Goal: Task Accomplishment & Management: Use online tool/utility

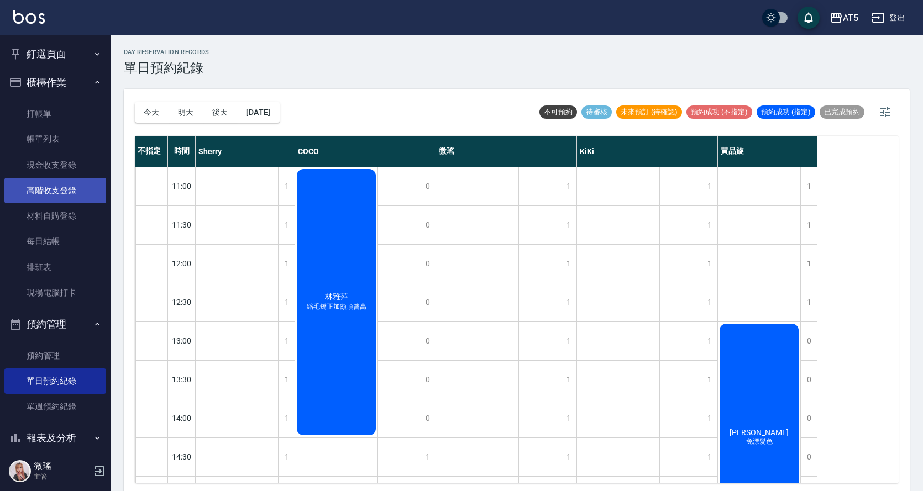
scroll to position [55, 0]
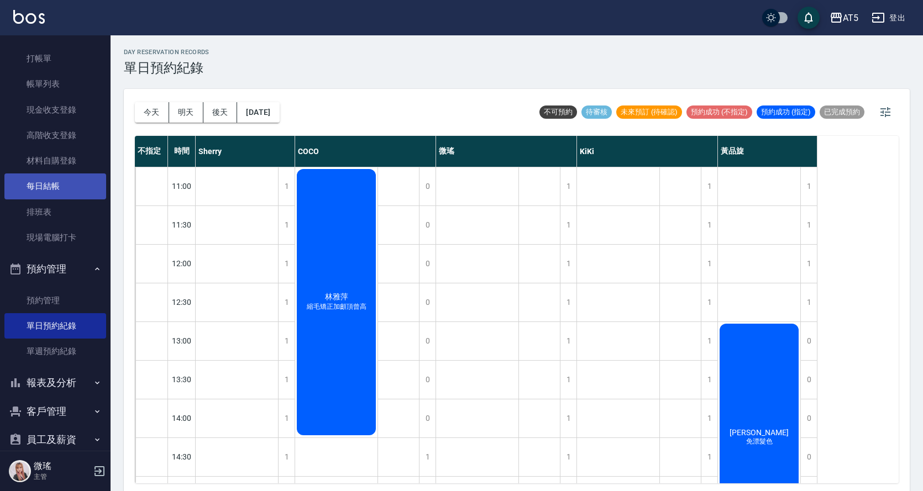
click at [59, 185] on link "每日結帳" at bounding box center [55, 186] width 102 height 25
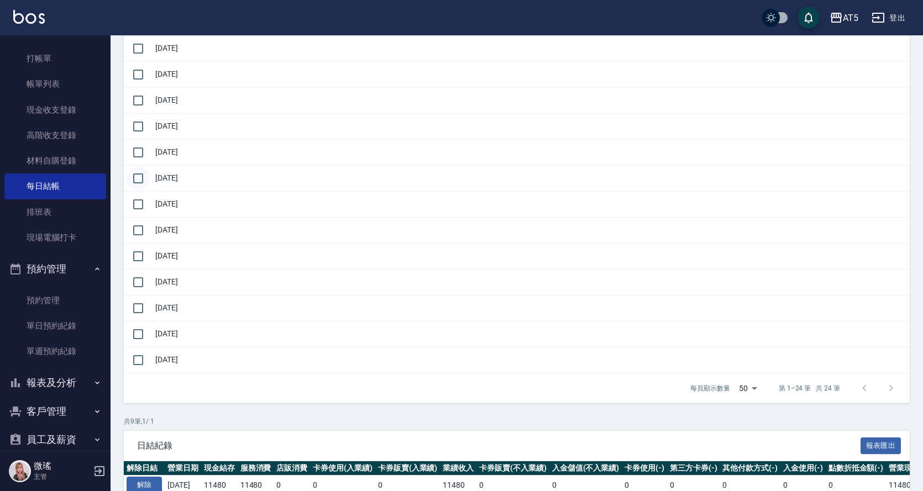
scroll to position [387, 0]
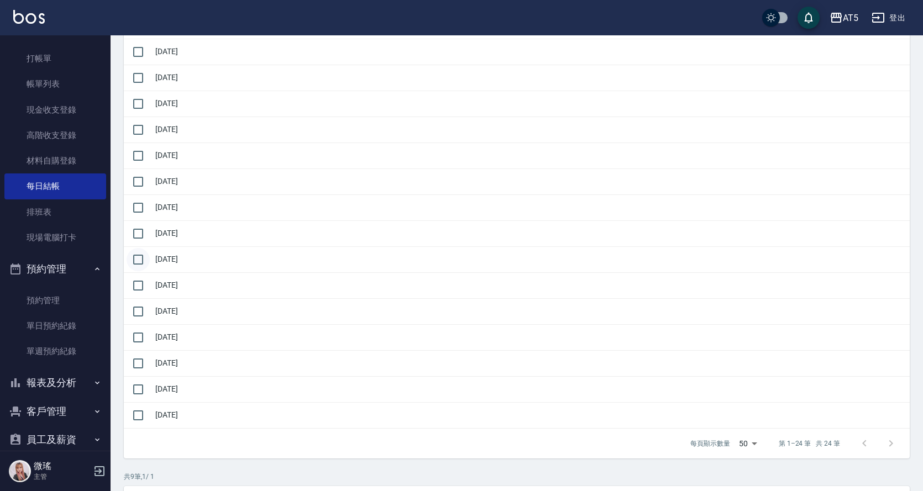
click at [138, 260] on input "checkbox" at bounding box center [138, 259] width 23 height 23
checkbox input "true"
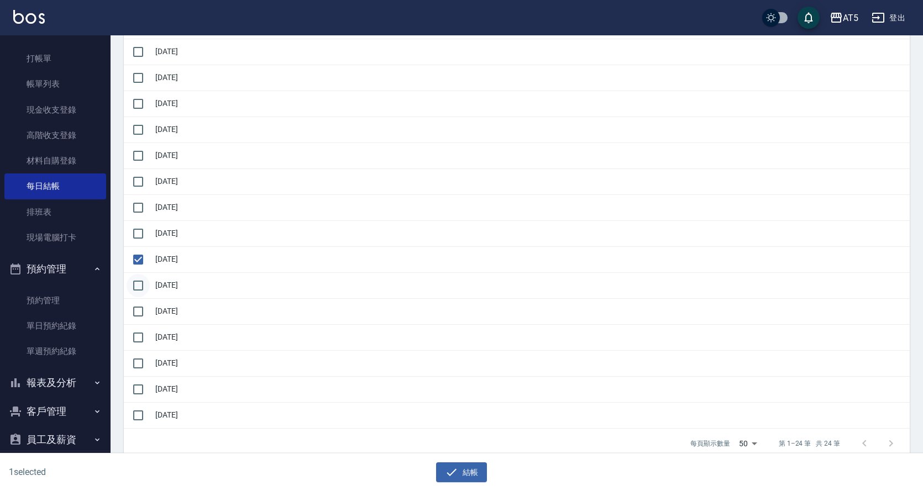
click at [143, 282] on input "checkbox" at bounding box center [138, 285] width 23 height 23
drag, startPoint x: 143, startPoint y: 282, endPoint x: 143, endPoint y: 295, distance: 13.3
click at [143, 282] on input "checkbox" at bounding box center [138, 285] width 23 height 23
click at [137, 288] on input "checkbox" at bounding box center [138, 285] width 23 height 23
checkbox input "true"
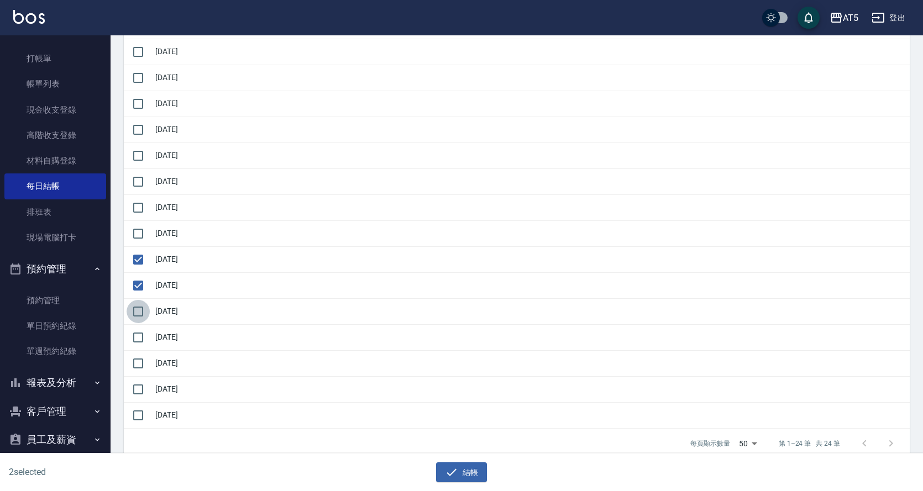
drag, startPoint x: 138, startPoint y: 314, endPoint x: 139, endPoint y: 320, distance: 6.2
click at [138, 314] on input "checkbox" at bounding box center [138, 311] width 23 height 23
checkbox input "true"
click at [143, 331] on input "checkbox" at bounding box center [138, 337] width 23 height 23
drag, startPoint x: 143, startPoint y: 331, endPoint x: 142, endPoint y: 338, distance: 6.7
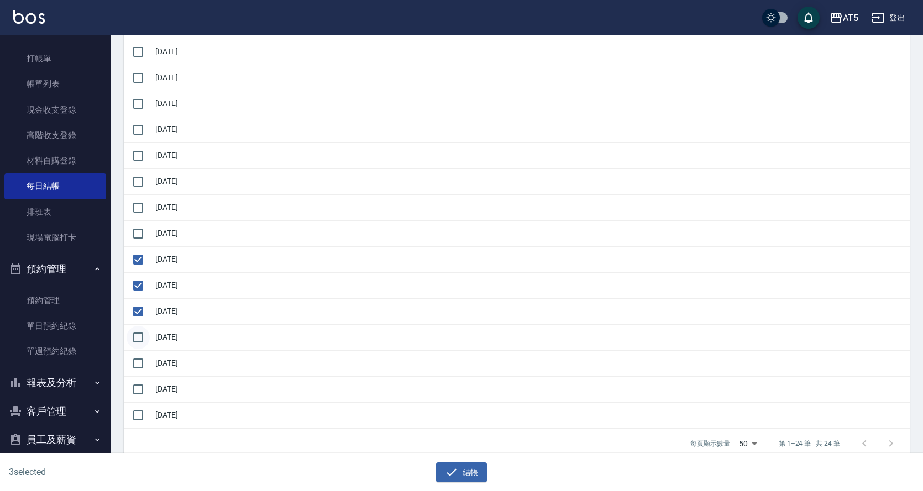
click at [143, 332] on input "checkbox" at bounding box center [138, 337] width 23 height 23
click at [138, 340] on input "checkbox" at bounding box center [138, 337] width 23 height 23
checkbox input "true"
click at [142, 367] on input "checkbox" at bounding box center [138, 363] width 23 height 23
checkbox input "true"
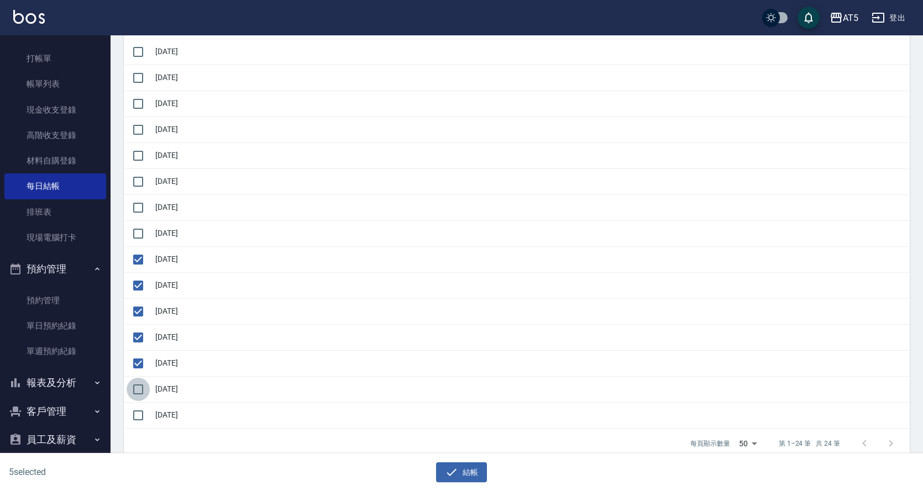
click at [147, 389] on input "checkbox" at bounding box center [138, 389] width 23 height 23
checkbox input "true"
click at [137, 411] on input "checkbox" at bounding box center [138, 415] width 23 height 23
checkbox input "true"
click at [462, 482] on div "7 selected 結帳" at bounding box center [461, 473] width 923 height 38
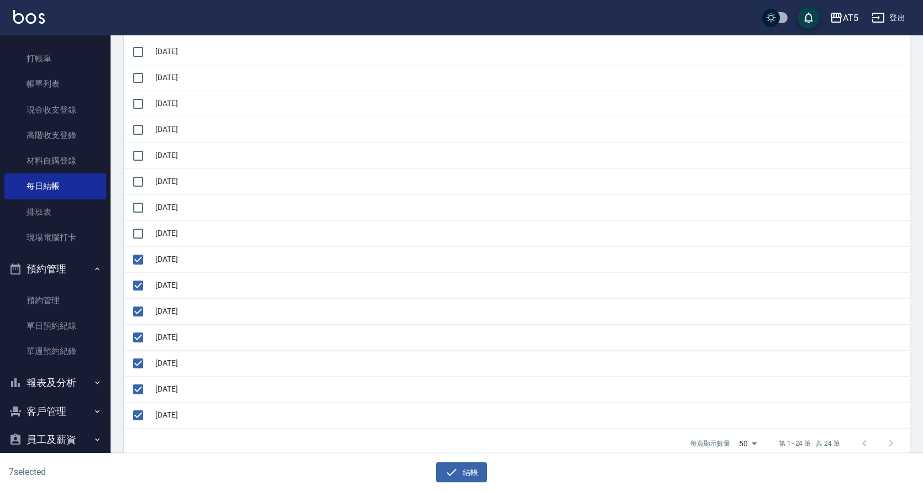
click at [462, 482] on div "7 selected 結帳" at bounding box center [461, 473] width 923 height 38
click at [468, 478] on button "結帳" at bounding box center [461, 473] width 51 height 20
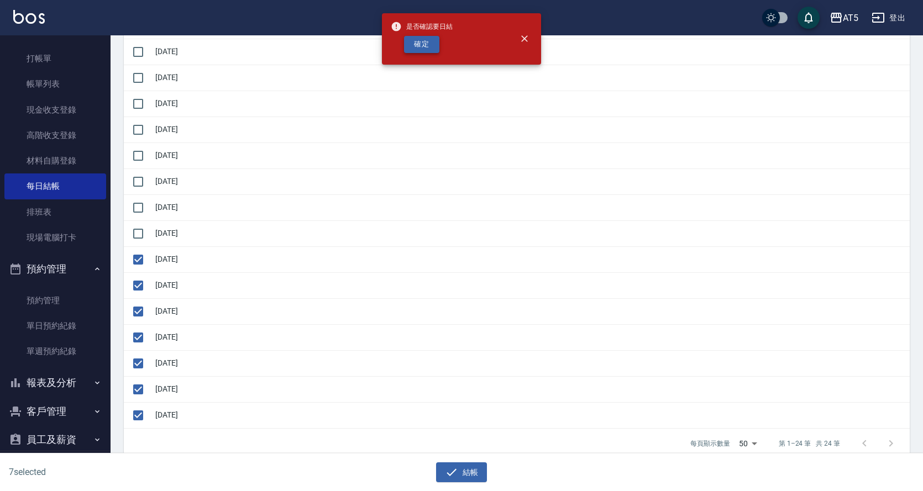
click at [428, 46] on button "確定" at bounding box center [421, 44] width 35 height 17
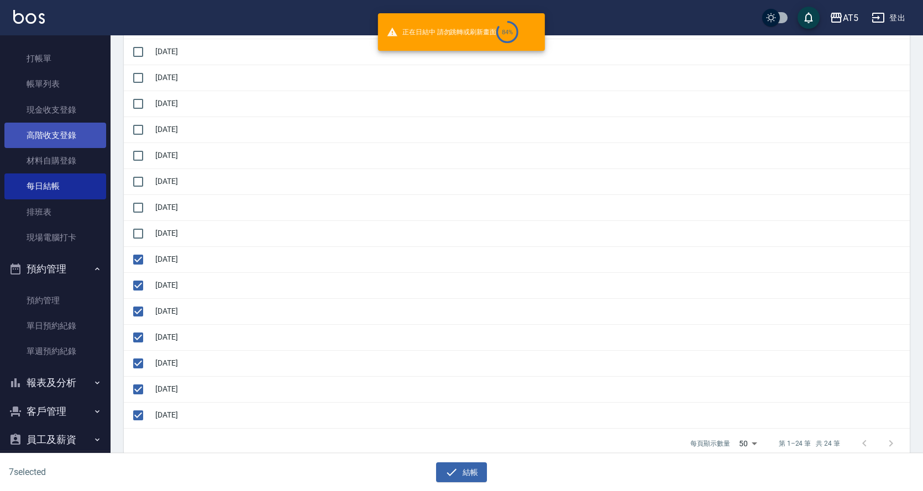
checkbox input "false"
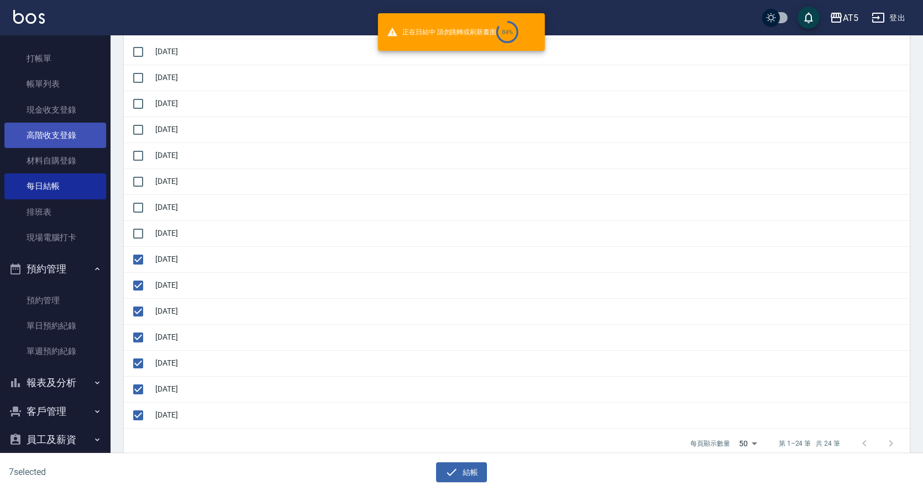
checkbox input "false"
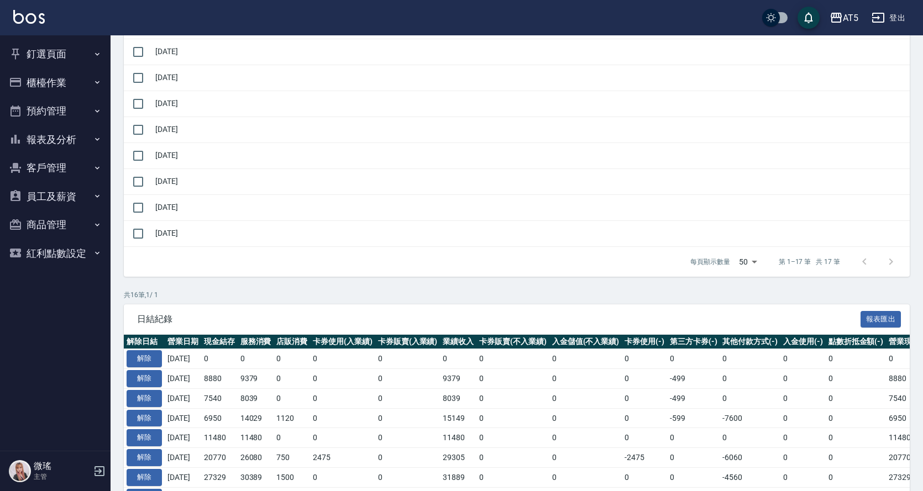
scroll to position [387, 0]
click at [69, 145] on button "報表及分析" at bounding box center [55, 139] width 102 height 29
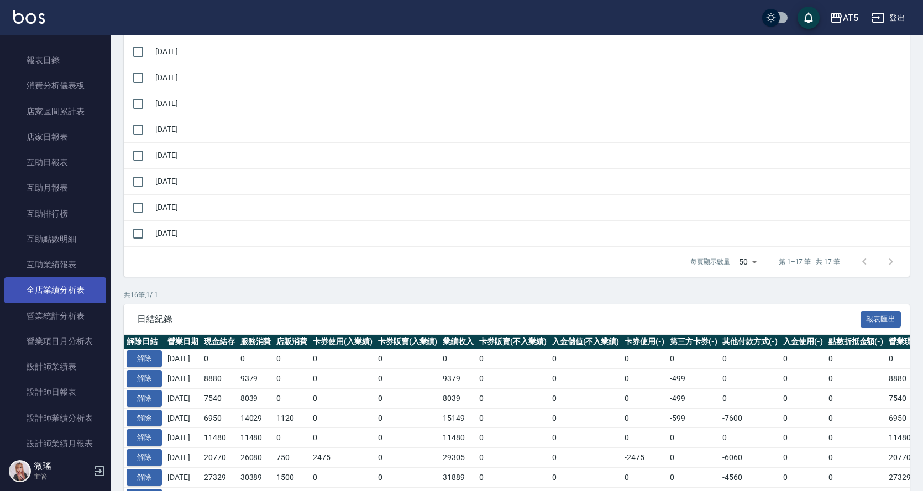
scroll to position [166, 0]
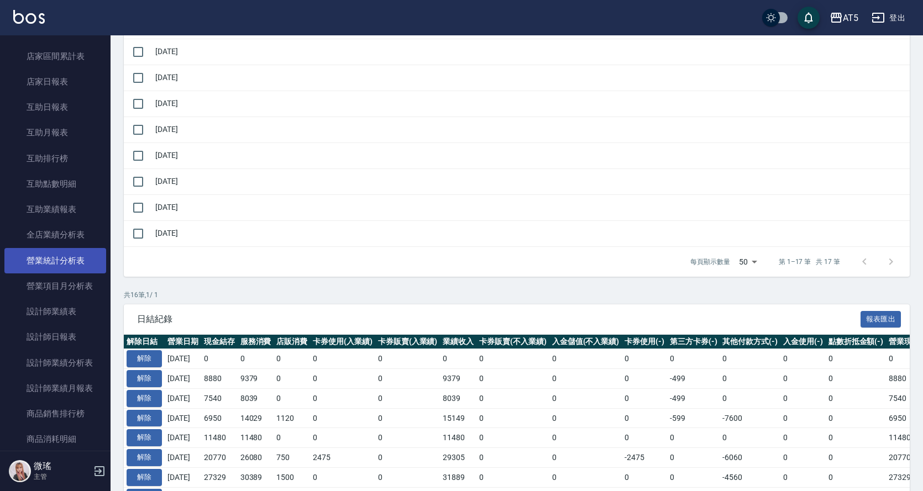
click at [64, 264] on link "營業統計分析表" at bounding box center [55, 260] width 102 height 25
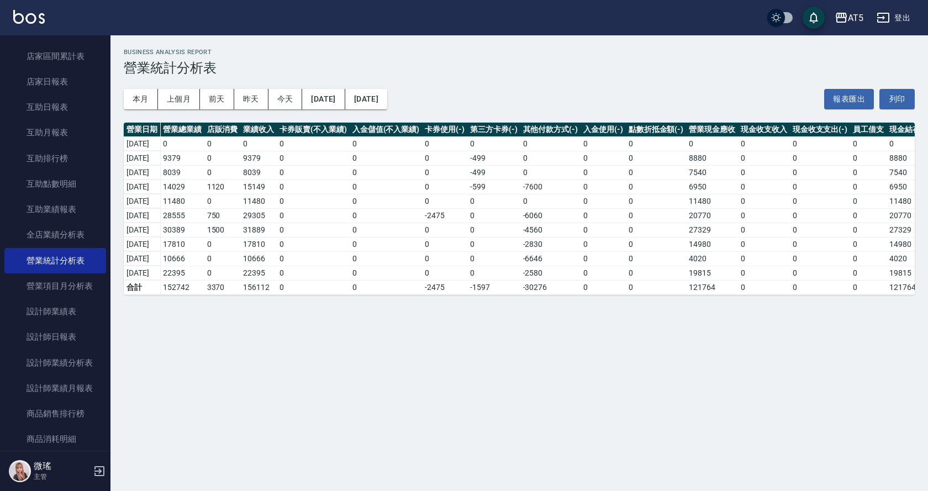
scroll to position [0, 16]
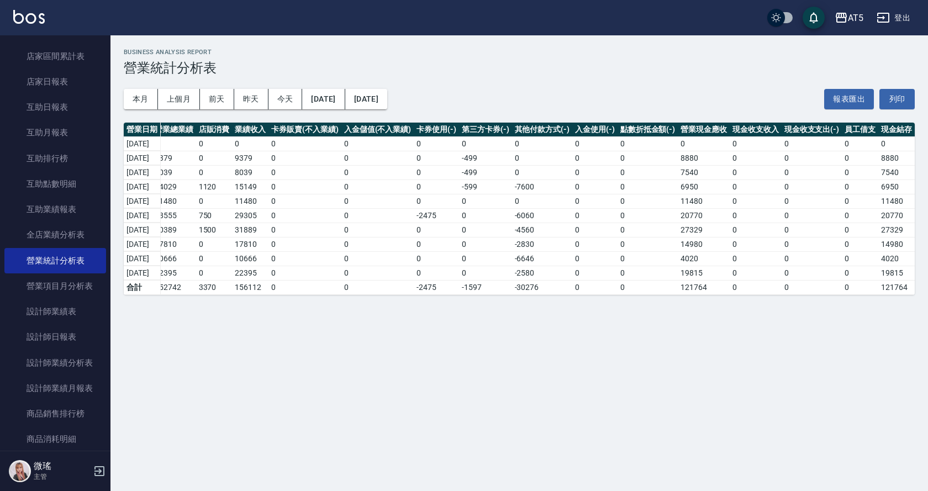
click at [598, 287] on td "0" at bounding box center [595, 287] width 45 height 14
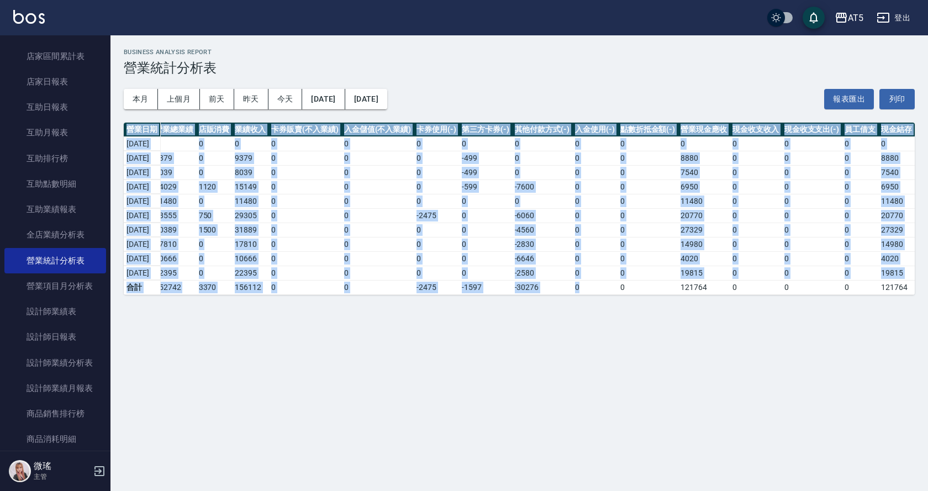
drag, startPoint x: 598, startPoint y: 287, endPoint x: 366, endPoint y: 300, distance: 231.9
click at [370, 295] on div "營業日期 營業總業績 店販消費 業績收入 卡券販賣(不入業績) 入金儲值(不入業績) 卡券使用(-) 第三方卡券(-) 其他付款方式(-) 入金使用(-) 點…" at bounding box center [519, 209] width 791 height 172
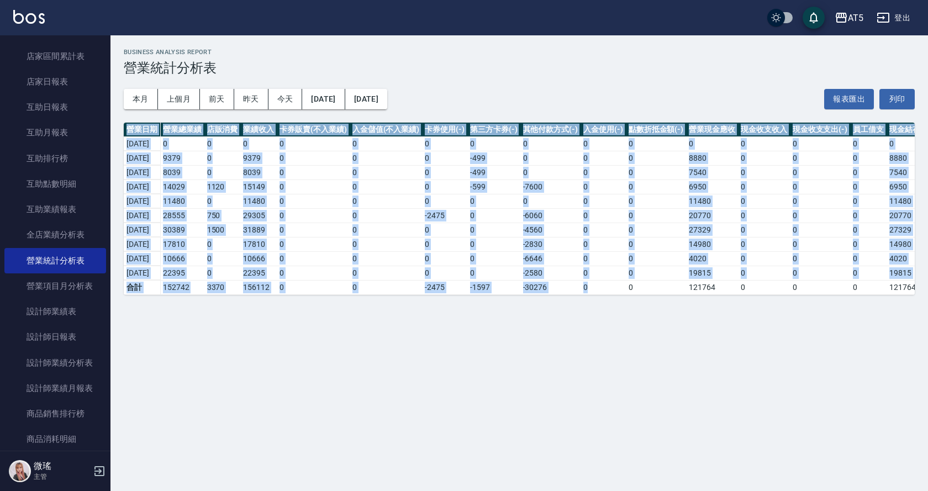
click at [281, 295] on div "營業日期 營業總業績 店販消費 業績收入 卡券販賣(不入業績) 入金儲值(不入業績) 卡券使用(-) 第三方卡券(-) 其他付款方式(-) 入金使用(-) 點…" at bounding box center [519, 209] width 791 height 172
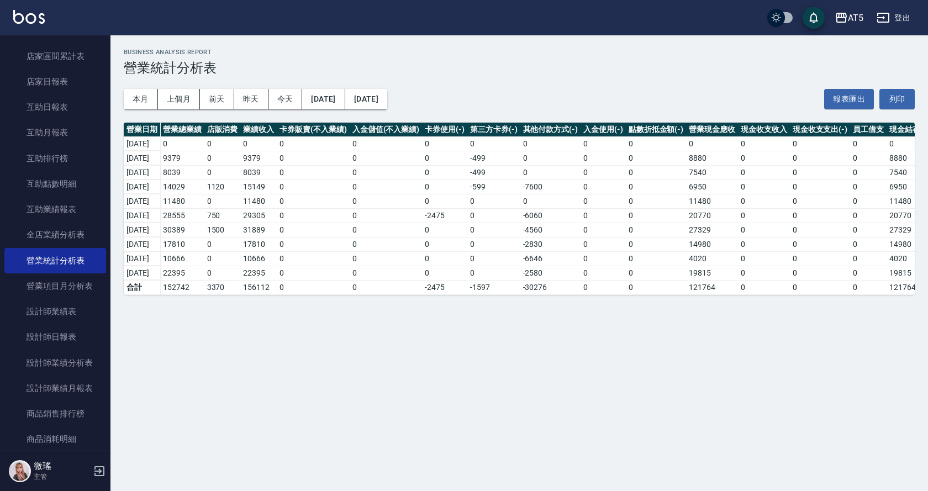
scroll to position [0, 16]
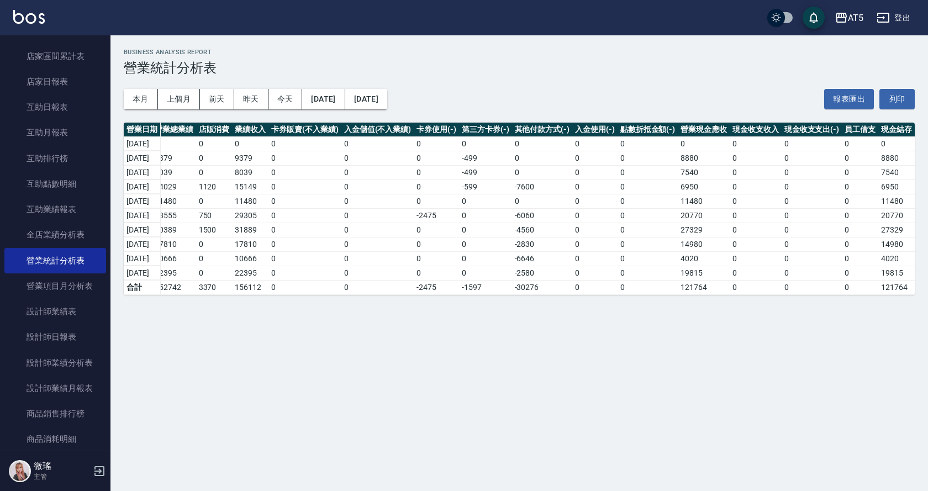
click at [509, 306] on div "AT5 [DATE] - [DATE] 營業統計分析表 列印時間： [DATE][PHONE_NUMBER]:40 Business Analysis Rep…" at bounding box center [520, 171] width 818 height 273
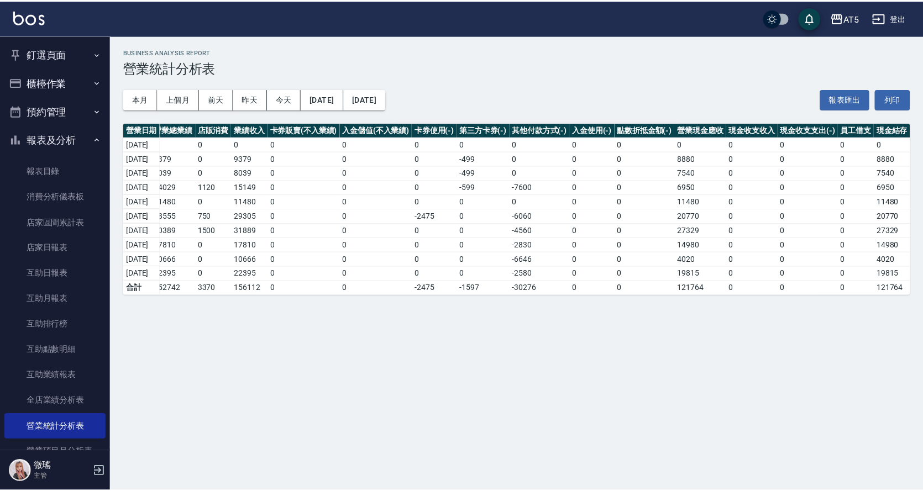
scroll to position [0, 0]
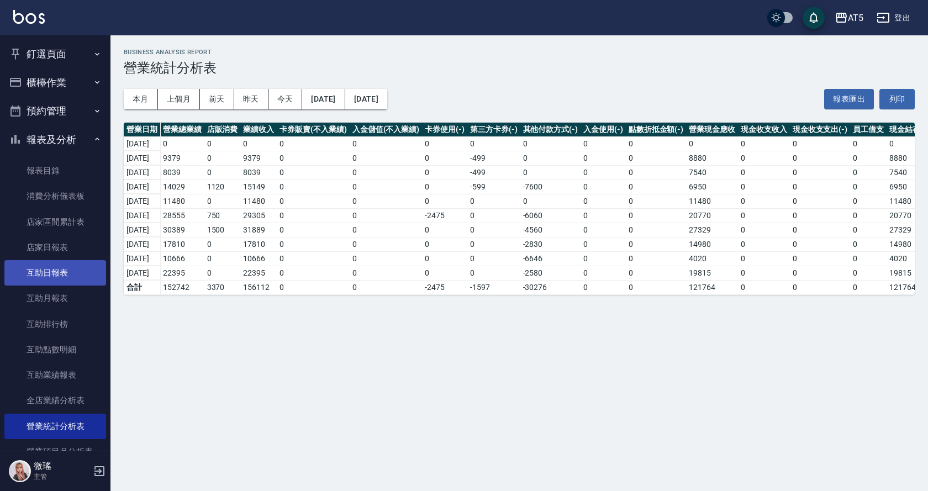
click at [100, 261] on link "互助日報表" at bounding box center [55, 272] width 102 height 25
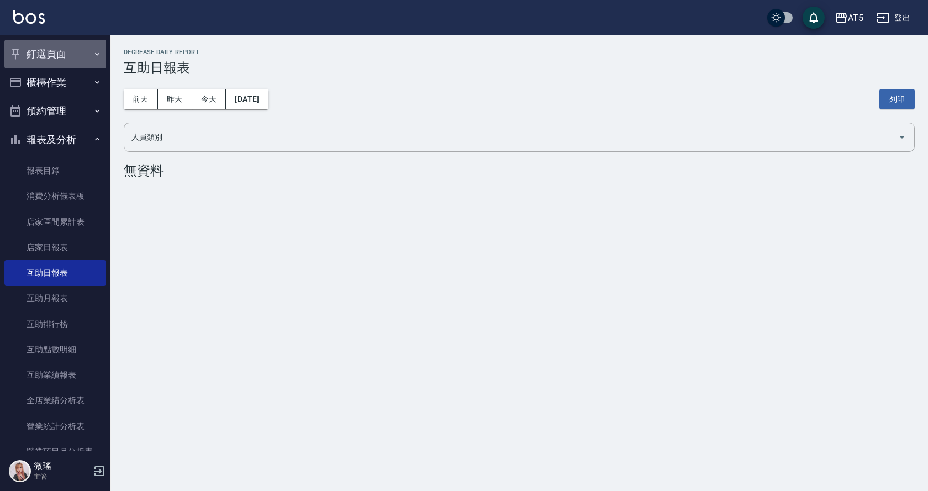
click at [55, 58] on button "釘選頁面" at bounding box center [55, 54] width 102 height 29
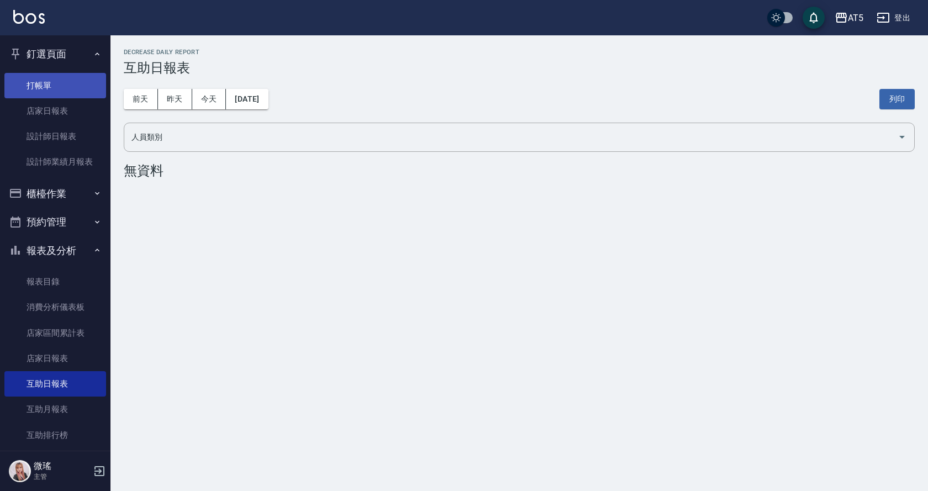
click at [54, 77] on link "打帳單" at bounding box center [55, 85] width 102 height 25
